Goal: Transaction & Acquisition: Purchase product/service

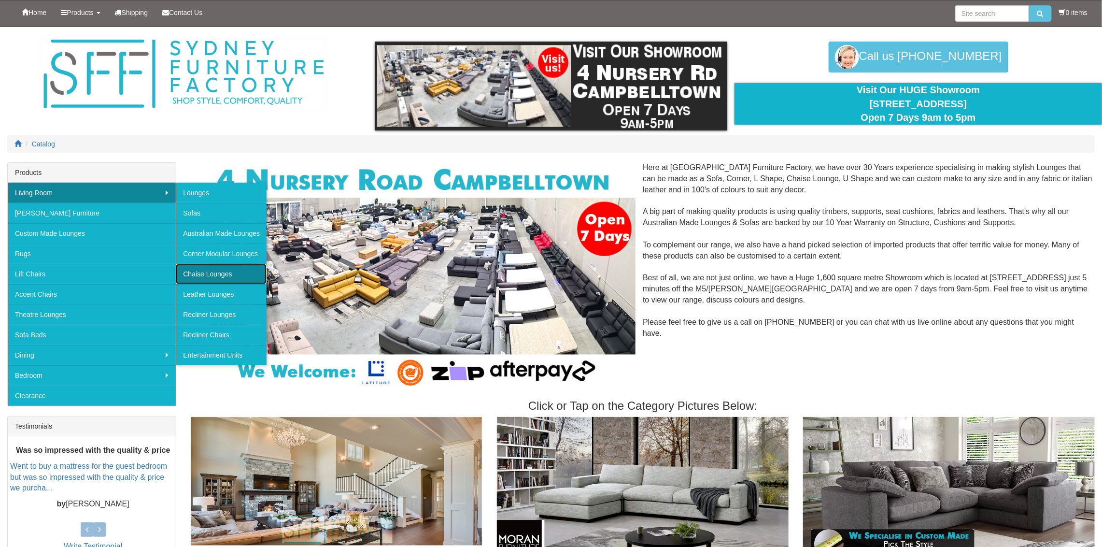
click at [218, 270] on link "Chaise Lounges" at bounding box center [221, 274] width 91 height 20
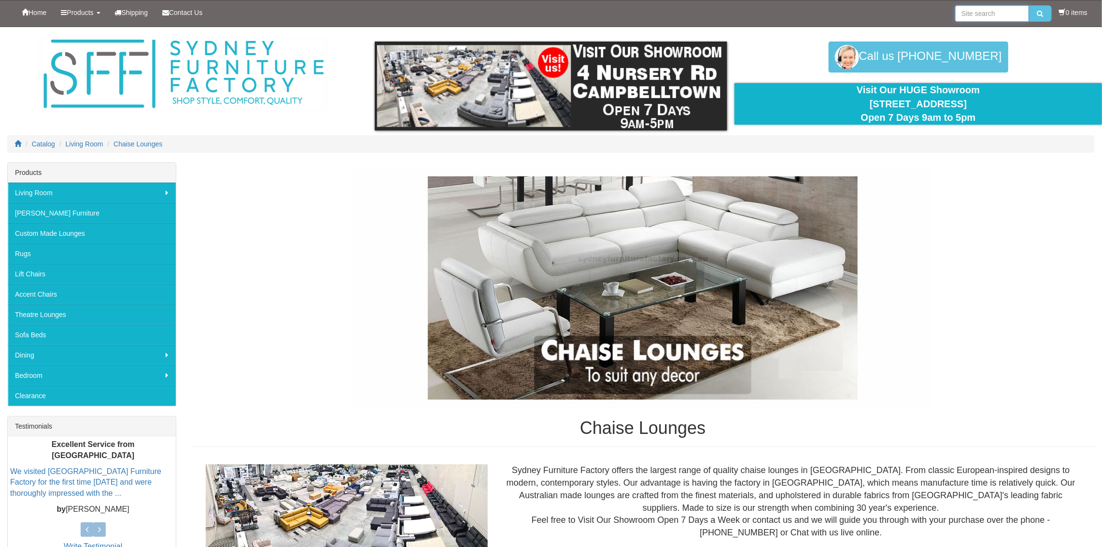
click at [976, 14] on input "search" at bounding box center [992, 13] width 74 height 16
type input "chaise recliner"
click at [1029, 5] on button "submit" at bounding box center [1040, 13] width 23 height 16
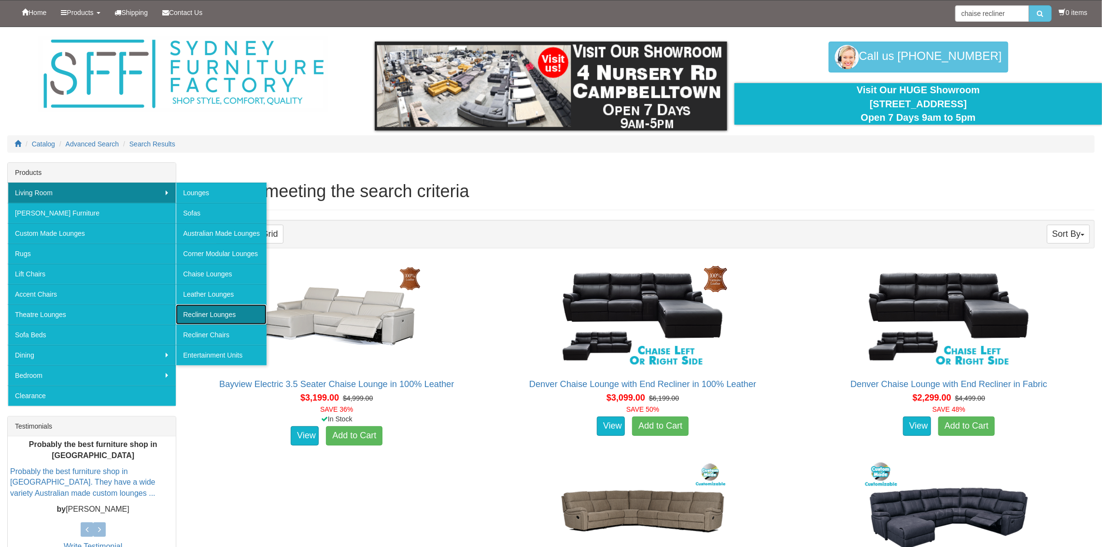
click at [207, 311] on link "Recliner Lounges" at bounding box center [221, 314] width 91 height 20
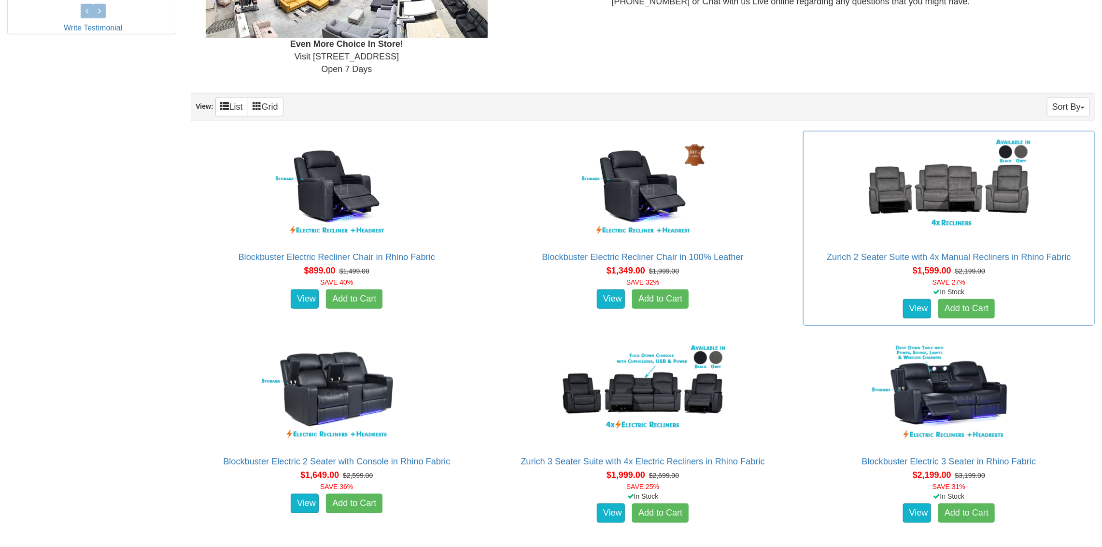
scroll to position [531, 0]
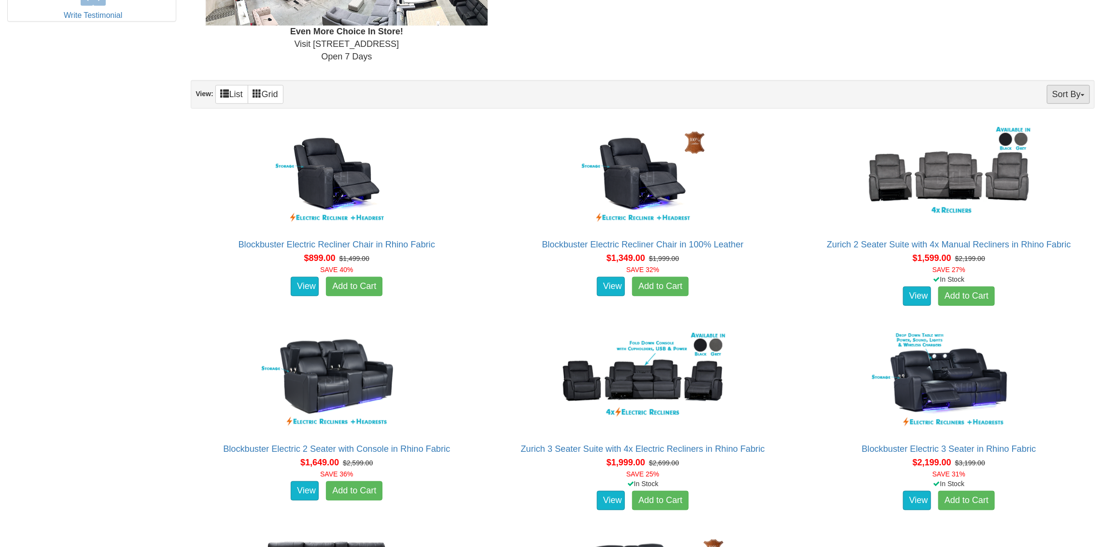
click at [1077, 97] on button "Sort By" at bounding box center [1068, 94] width 43 height 19
click at [924, 241] on link "Zurich 2 Seater Suite with 4x Manual Recliners in Rhino Fabric" at bounding box center [949, 245] width 244 height 10
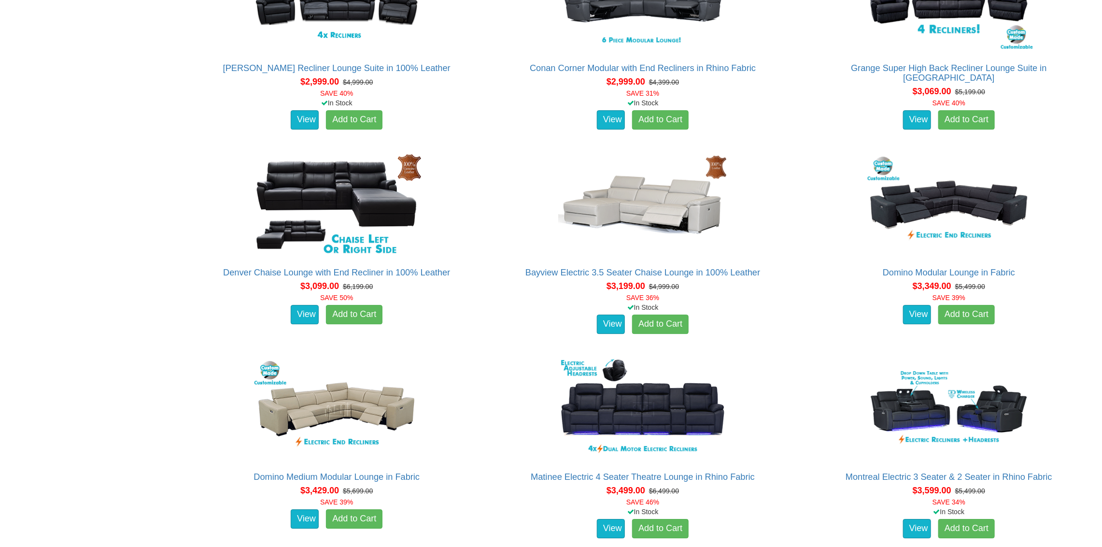
scroll to position [1738, 0]
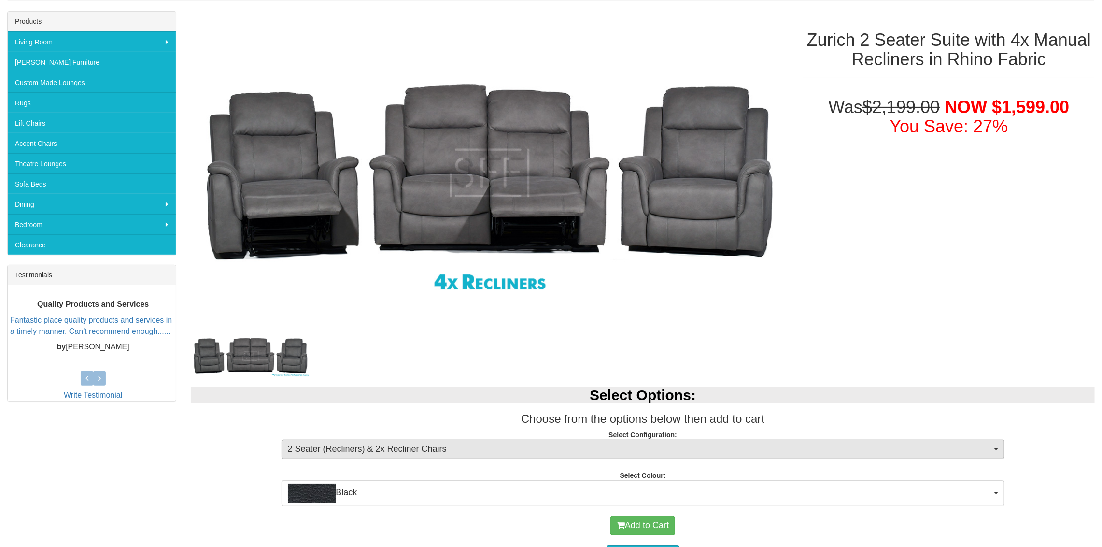
scroll to position [144, 0]
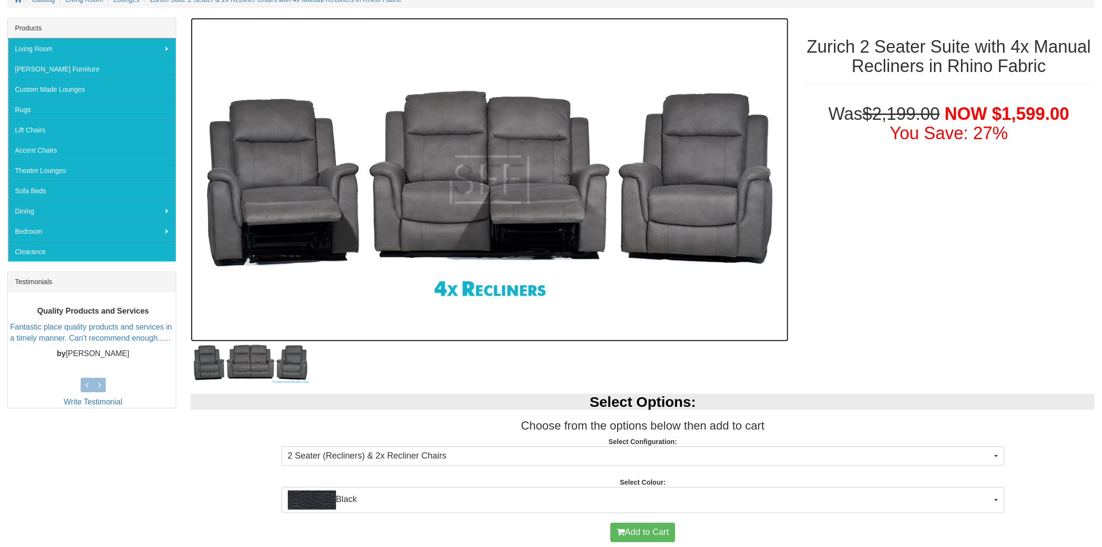
click at [452, 207] on img at bounding box center [490, 180] width 598 height 324
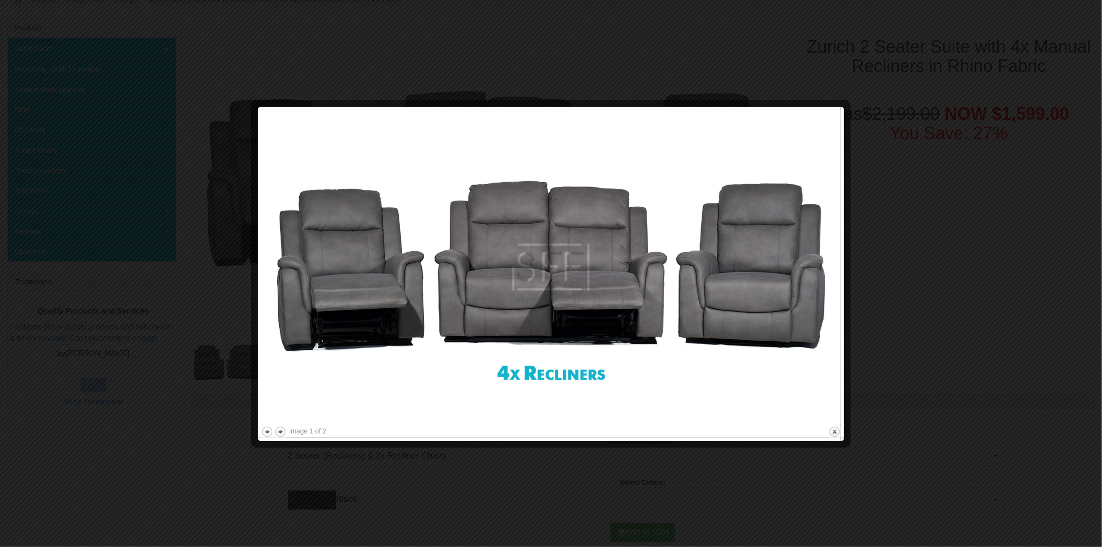
click at [889, 278] on div at bounding box center [551, 273] width 1102 height 547
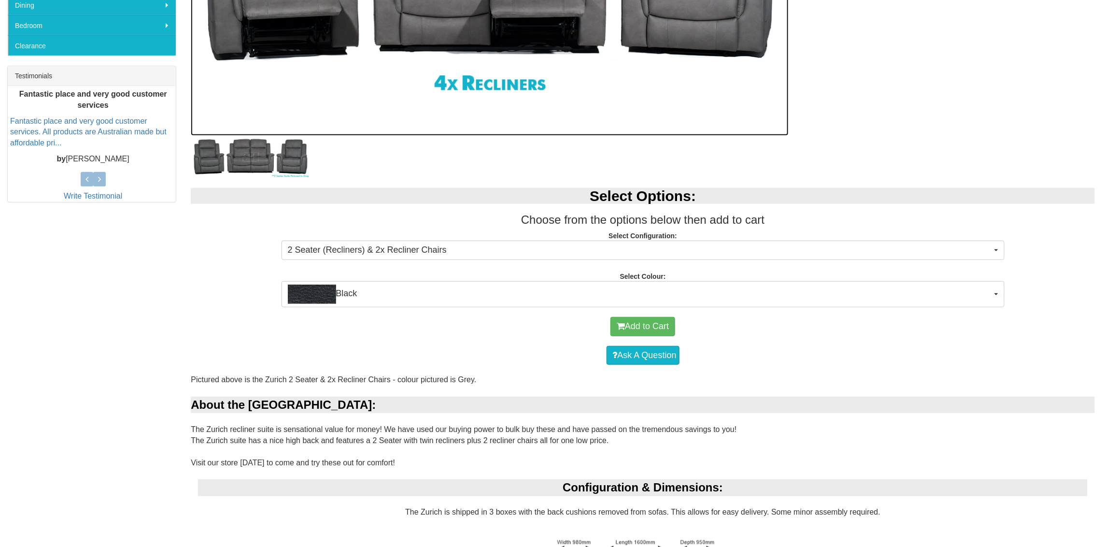
scroll to position [338, 0]
